Goal: Information Seeking & Learning: Learn about a topic

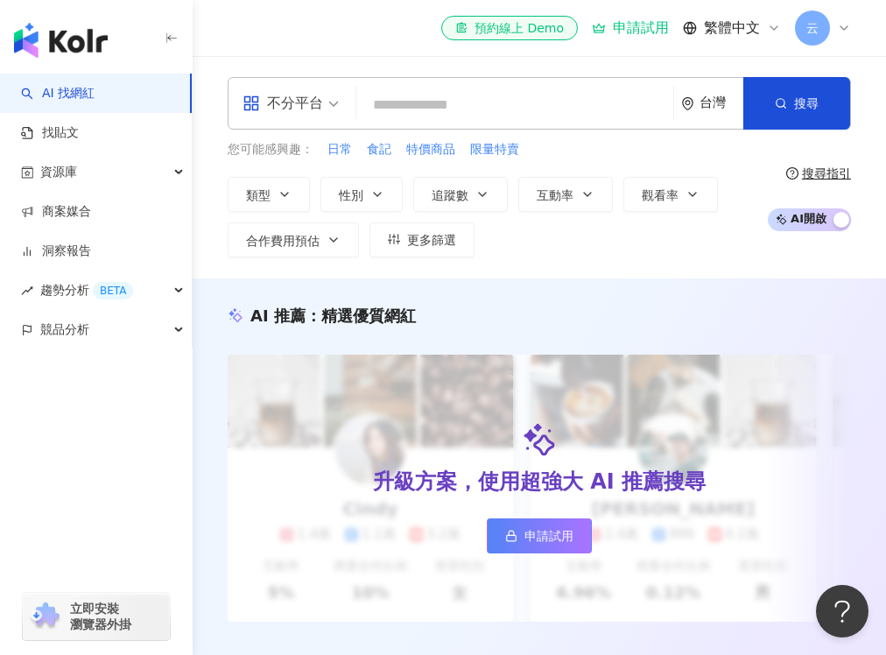
click at [393, 18] on div "el-icon-cs 預約線上 Demo 申請試用 繁體中文 云" at bounding box center [539, 28] width 623 height 56
click at [407, 112] on input "search" at bounding box center [514, 104] width 303 height 33
paste input "**********"
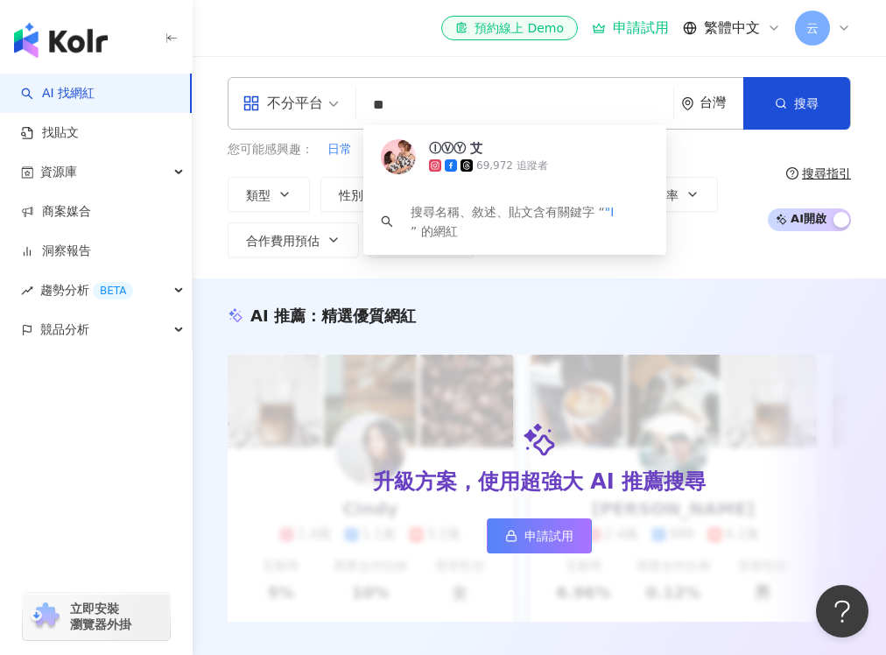
type input "*"
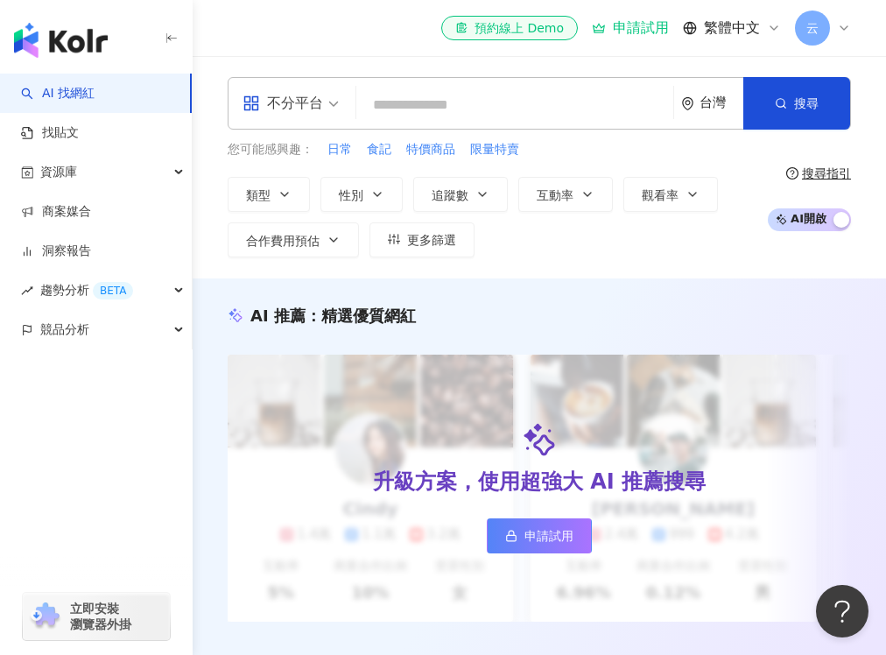
click at [305, 33] on div "el-icon-cs 預約線上 Demo 申請試用 繁體中文 云" at bounding box center [539, 28] width 623 height 56
click at [392, 104] on input "search" at bounding box center [514, 104] width 303 height 33
paste input "**********"
type input "**********"
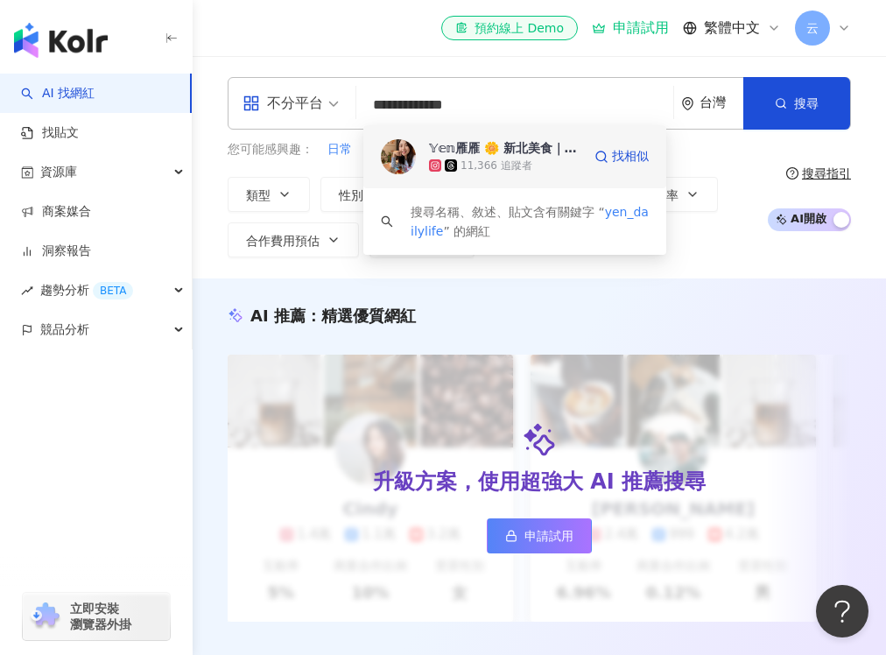
click at [449, 144] on div "𝕐𝕖𝕟雁雁 🌼 新北美食｜三重美食｜屏東美食" at bounding box center [504, 148] width 150 height 18
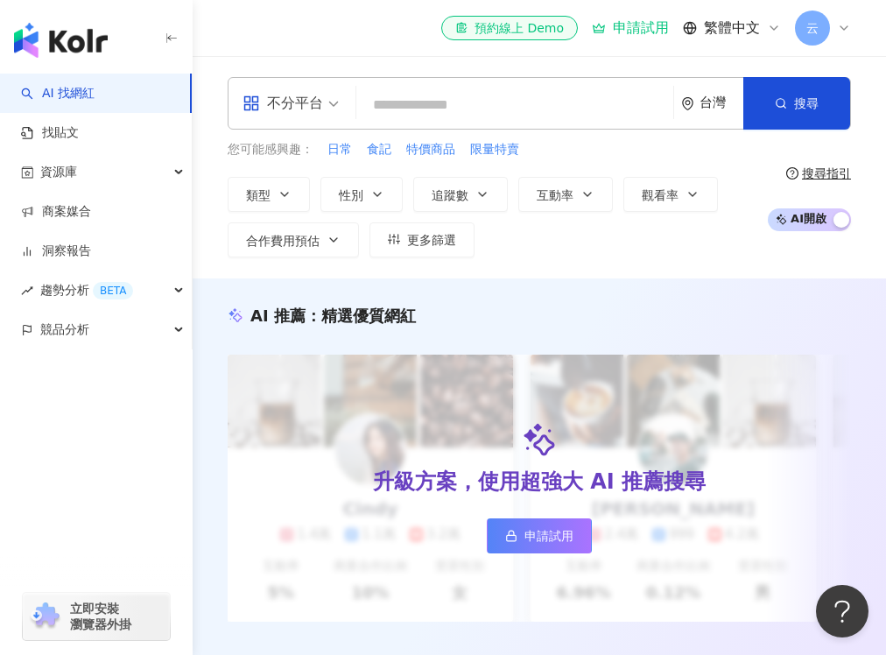
paste input "**********"
type input "**********"
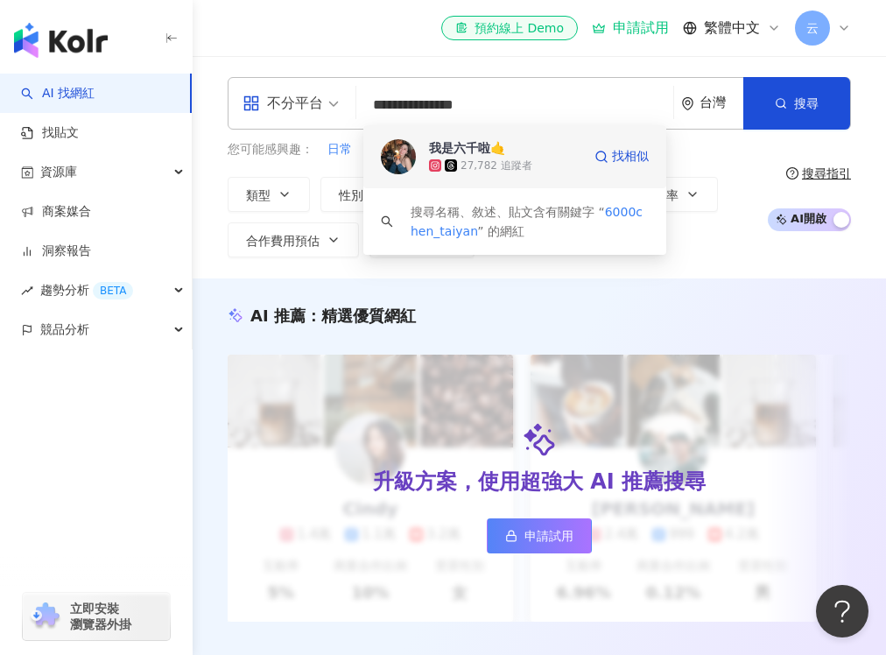
click at [483, 156] on div "我是六千啦🤙" at bounding box center [467, 148] width 76 height 18
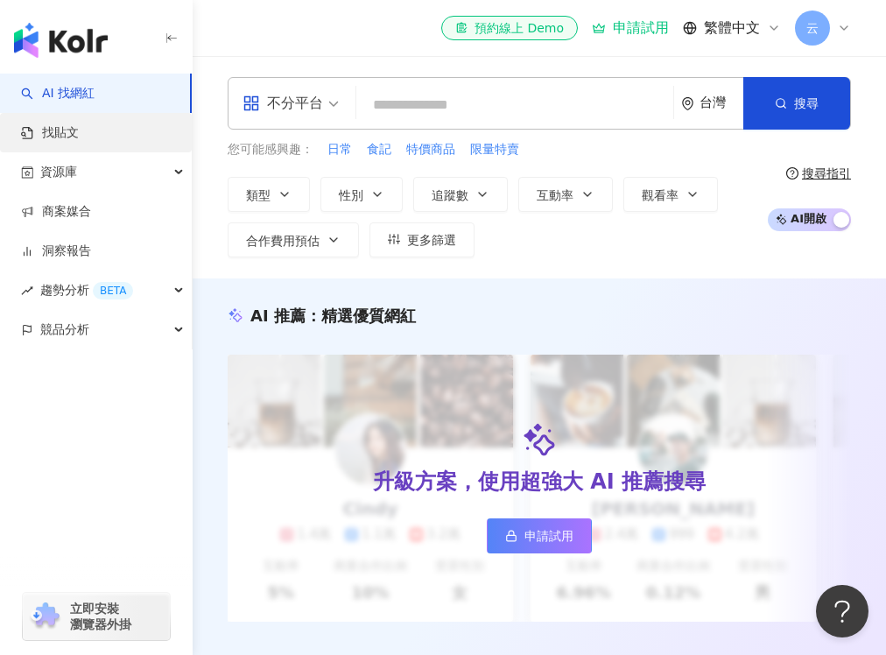
click at [66, 139] on link "找貼文" at bounding box center [50, 133] width 58 height 18
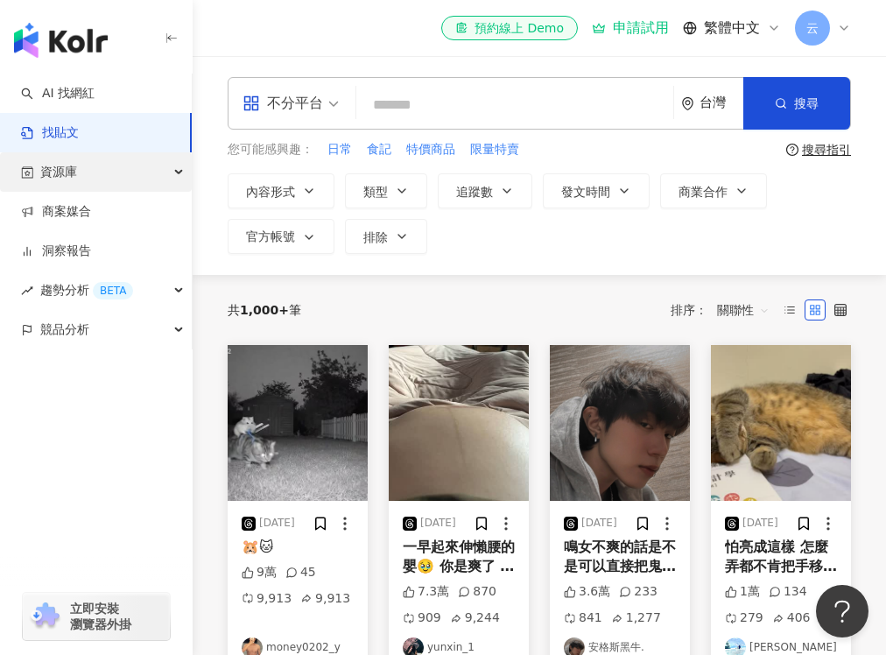
click at [170, 172] on div "資源庫" at bounding box center [96, 171] width 192 height 39
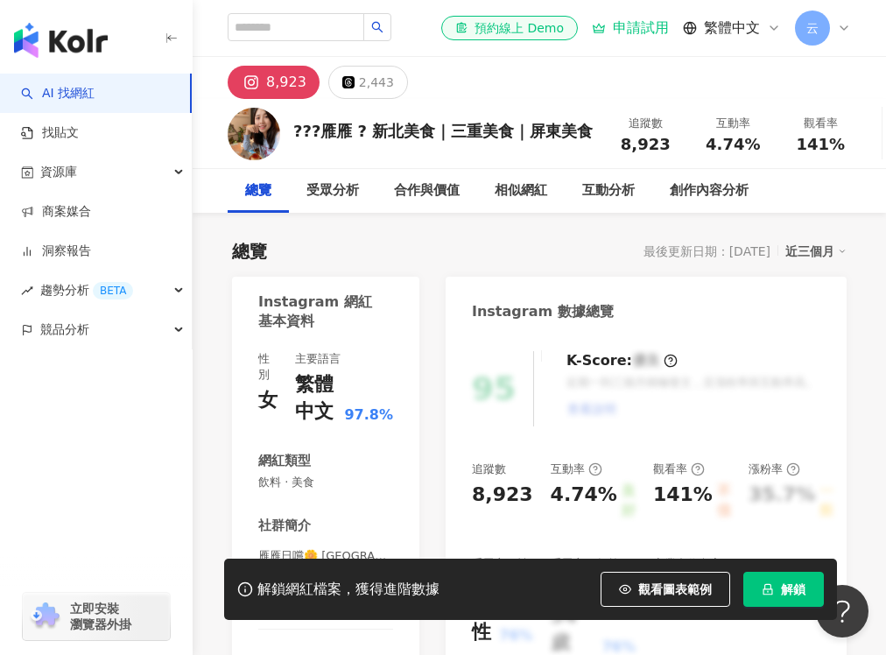
click at [614, 145] on div "8,923" at bounding box center [645, 145] width 67 height 18
drag, startPoint x: 657, startPoint y: 147, endPoint x: 615, endPoint y: 147, distance: 42.0
click at [615, 147] on div "8,923" at bounding box center [645, 145] width 67 height 18
copy span "8,923"
drag, startPoint x: 703, startPoint y: 144, endPoint x: 748, endPoint y: 144, distance: 45.5
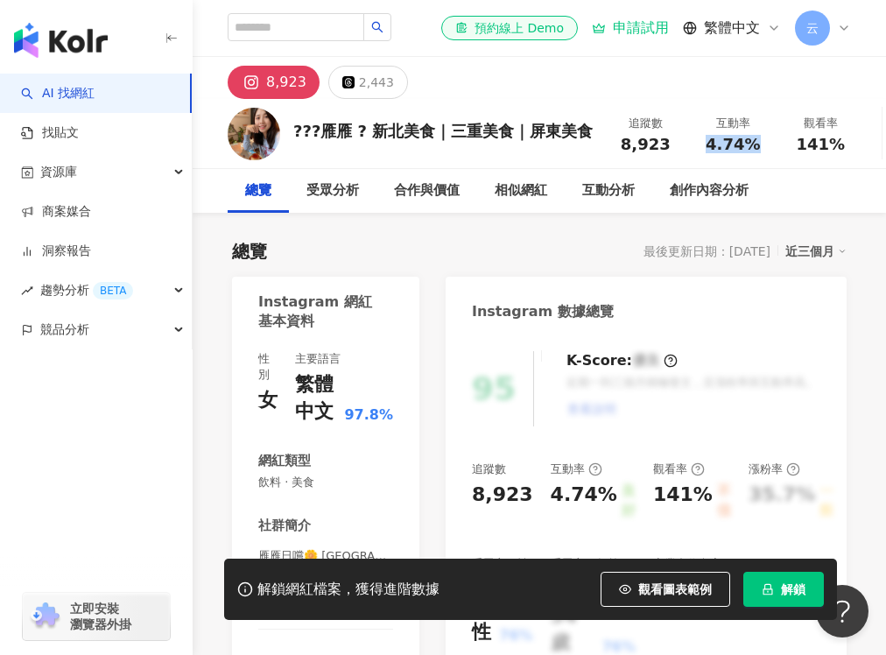
click at [748, 144] on span "4.74%" at bounding box center [732, 145] width 54 height 18
copy span "4.74%"
click at [768, 68] on div "8,923 2,443" at bounding box center [539, 78] width 693 height 42
drag, startPoint x: 793, startPoint y: 144, endPoint x: 836, endPoint y: 144, distance: 42.9
click at [836, 144] on div "141%" at bounding box center [820, 145] width 67 height 18
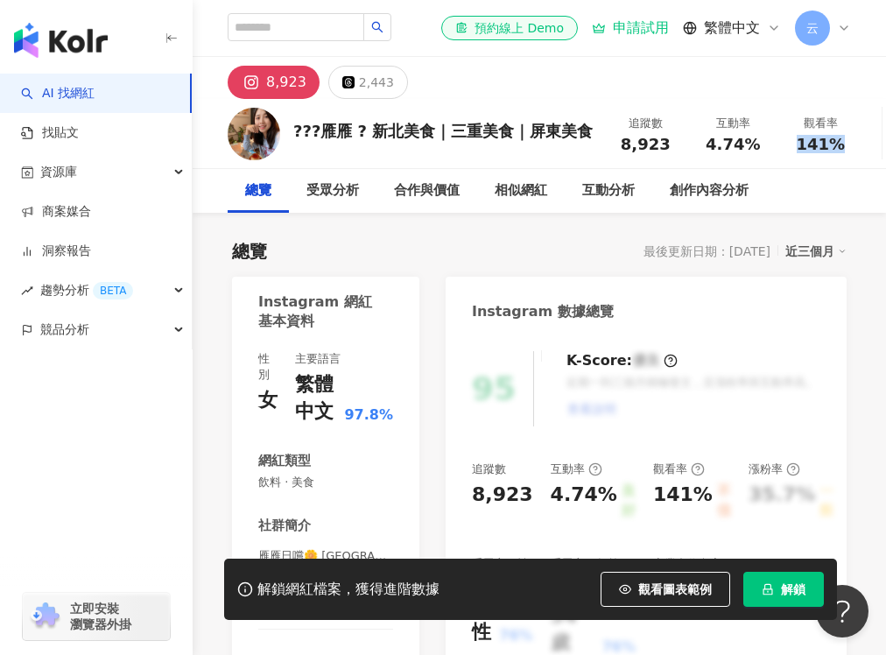
copy span "141%"
click at [797, 69] on div "8,923 2,443" at bounding box center [539, 78] width 693 height 42
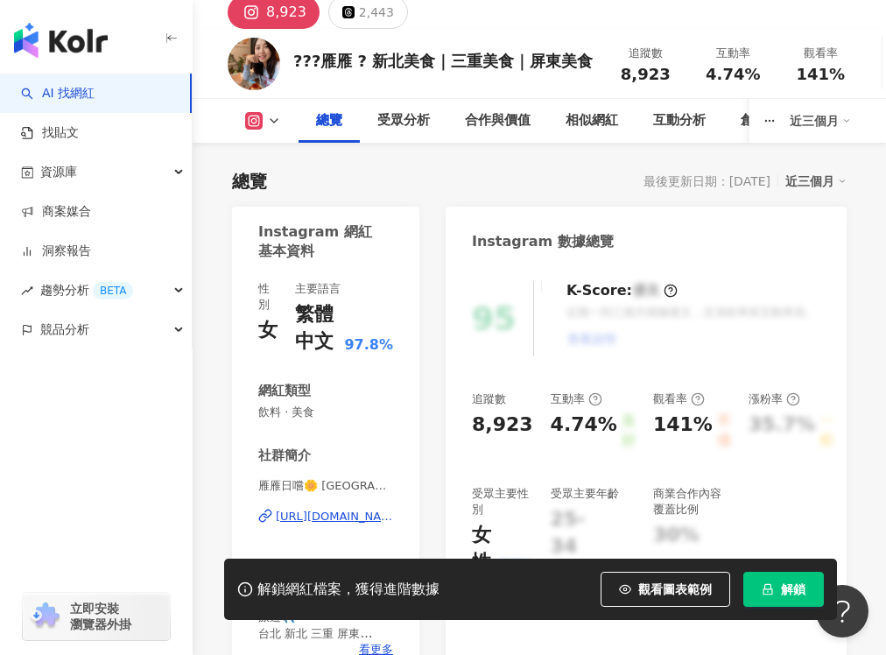
scroll to position [88, 0]
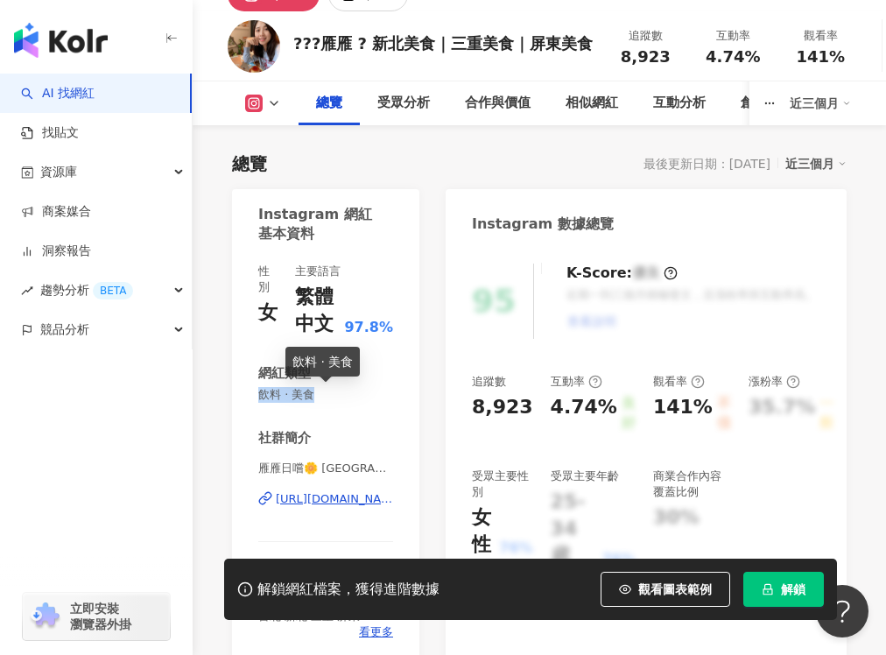
drag, startPoint x: 258, startPoint y: 396, endPoint x: 317, endPoint y: 397, distance: 58.7
click at [317, 397] on span "飲料 · 美食" at bounding box center [325, 395] width 135 height 16
copy span "飲料 · 美食"
click at [456, 24] on div "???雁雁 ? 新北美食｜三重美食｜屏東美食 追蹤數 8,923 互動率 4.74% 觀看率 141%" at bounding box center [539, 45] width 693 height 69
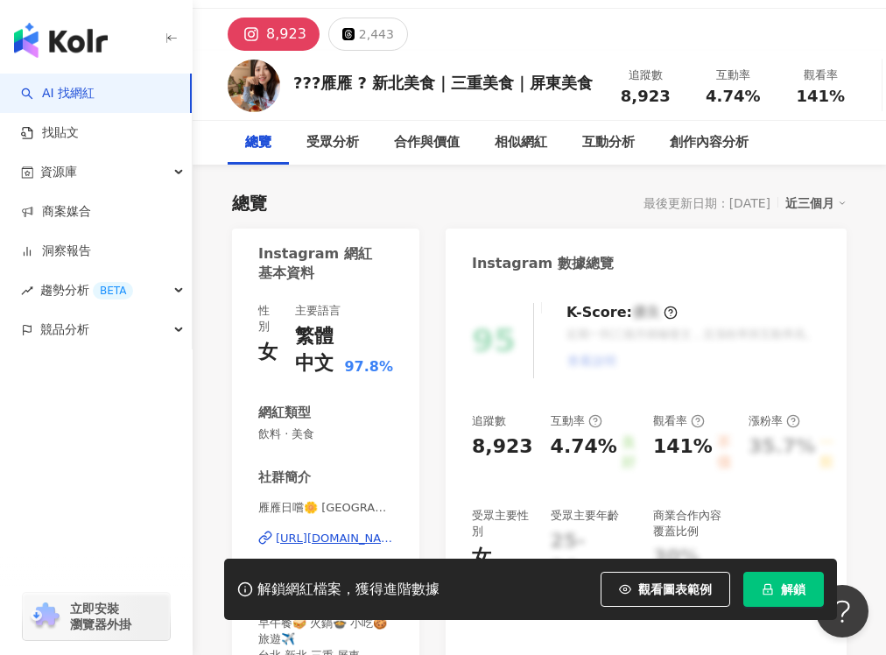
scroll to position [0, 0]
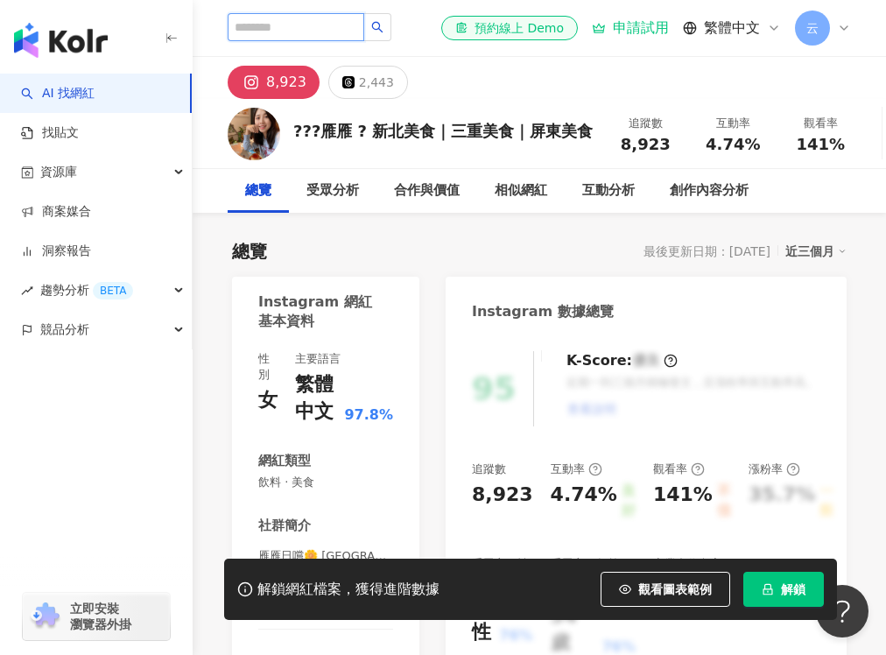
click at [350, 33] on input "search" at bounding box center [296, 27] width 137 height 28
paste input "*********"
type input "*********"
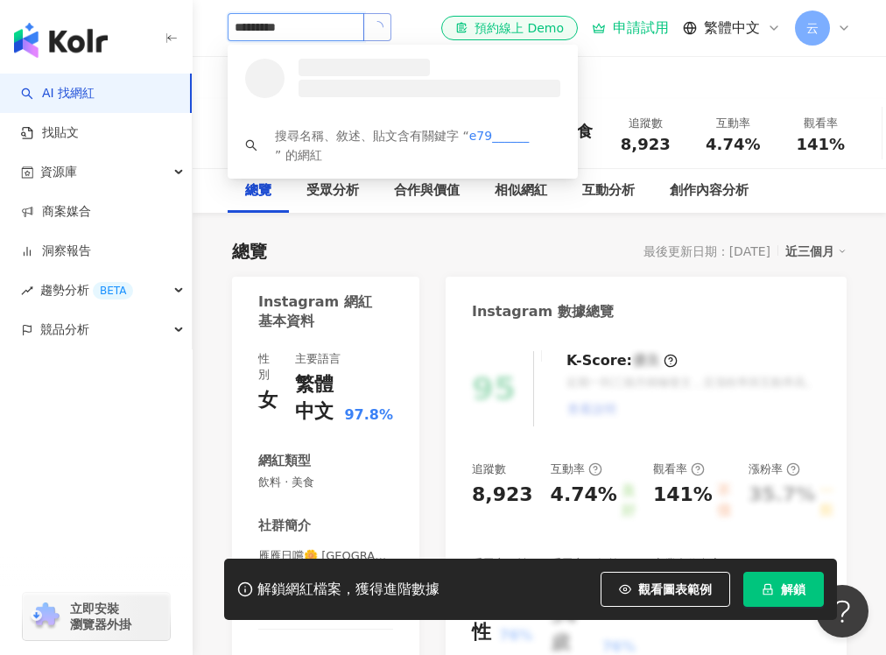
click at [385, 33] on icon "loading" at bounding box center [377, 27] width 16 height 16
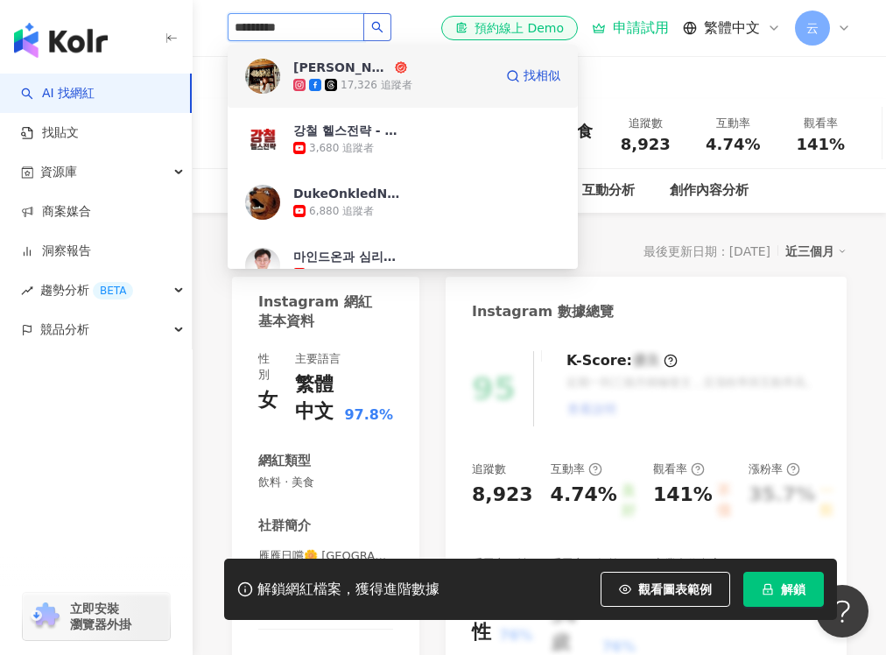
click at [374, 68] on div "[PERSON_NAME]🎀美食旅遊❤️" at bounding box center [342, 68] width 98 height 18
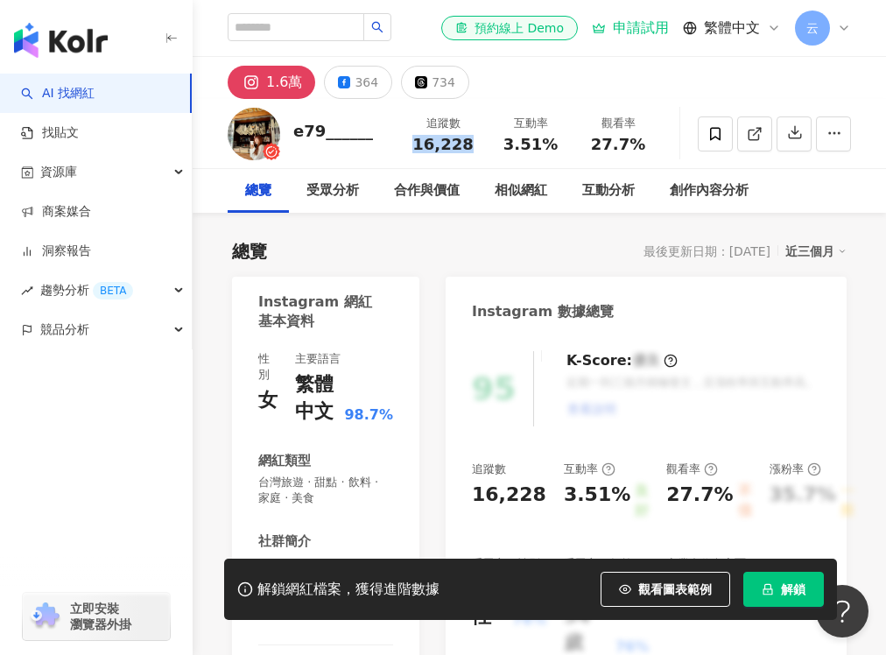
drag, startPoint x: 468, startPoint y: 148, endPoint x: 417, endPoint y: 151, distance: 50.9
click at [417, 151] on span "16,228" at bounding box center [442, 144] width 60 height 18
copy span "16,228"
click at [508, 63] on div "1.6萬 364 734" at bounding box center [539, 78] width 693 height 42
drag, startPoint x: 551, startPoint y: 140, endPoint x: 504, endPoint y: 144, distance: 47.4
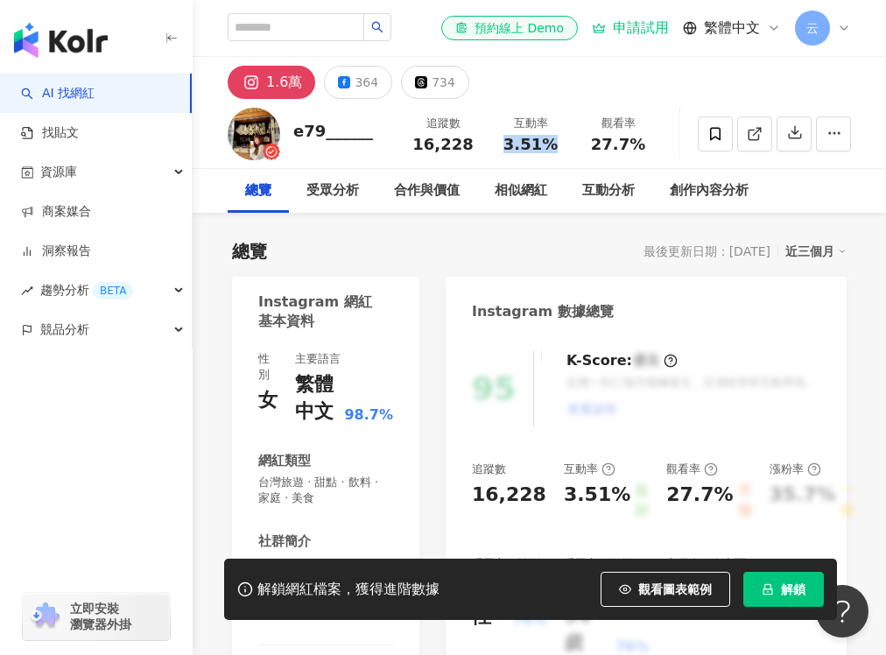
click at [504, 144] on div "3.51%" at bounding box center [530, 145] width 67 height 18
copy span "3.51%"
click at [574, 70] on div "1.6萬 364 734" at bounding box center [539, 78] width 693 height 42
drag, startPoint x: 640, startPoint y: 149, endPoint x: 593, endPoint y: 148, distance: 46.4
click at [593, 148] on span "27.7%" at bounding box center [618, 145] width 54 height 18
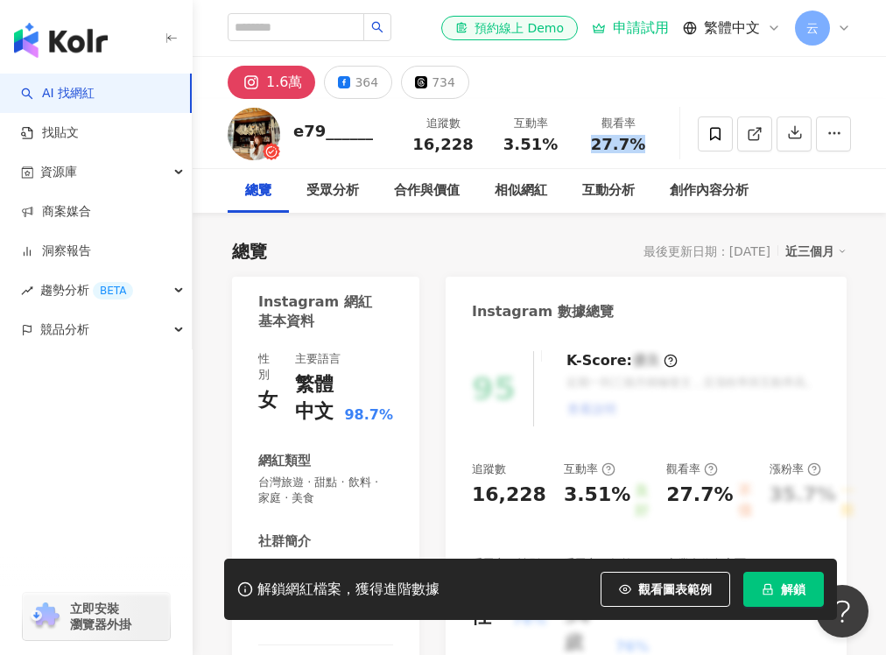
copy span "27.7%"
click at [598, 67] on div "1.6萬 364 734" at bounding box center [539, 78] width 693 height 42
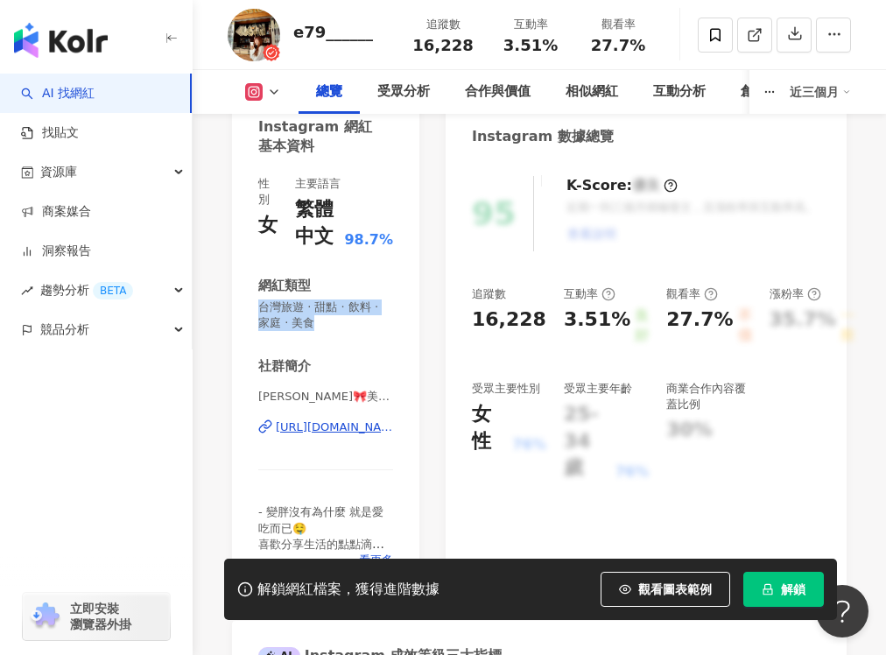
drag, startPoint x: 330, startPoint y: 323, endPoint x: 256, endPoint y: 311, distance: 75.4
click at [256, 311] on div "性別 女 主要語言 繁體中文 98.7% 網紅類型 台灣旅遊 · 甜點 · 飲料 · 家庭 · 美食 社群簡介 Amina芊芊🎀美食旅遊｜台中美食🫶🏻 | e…" at bounding box center [325, 376] width 187 height 436
copy span "台灣旅遊 · 甜點 · 飲料 · 家庭 · 美食"
